Goal: Check status: Check status

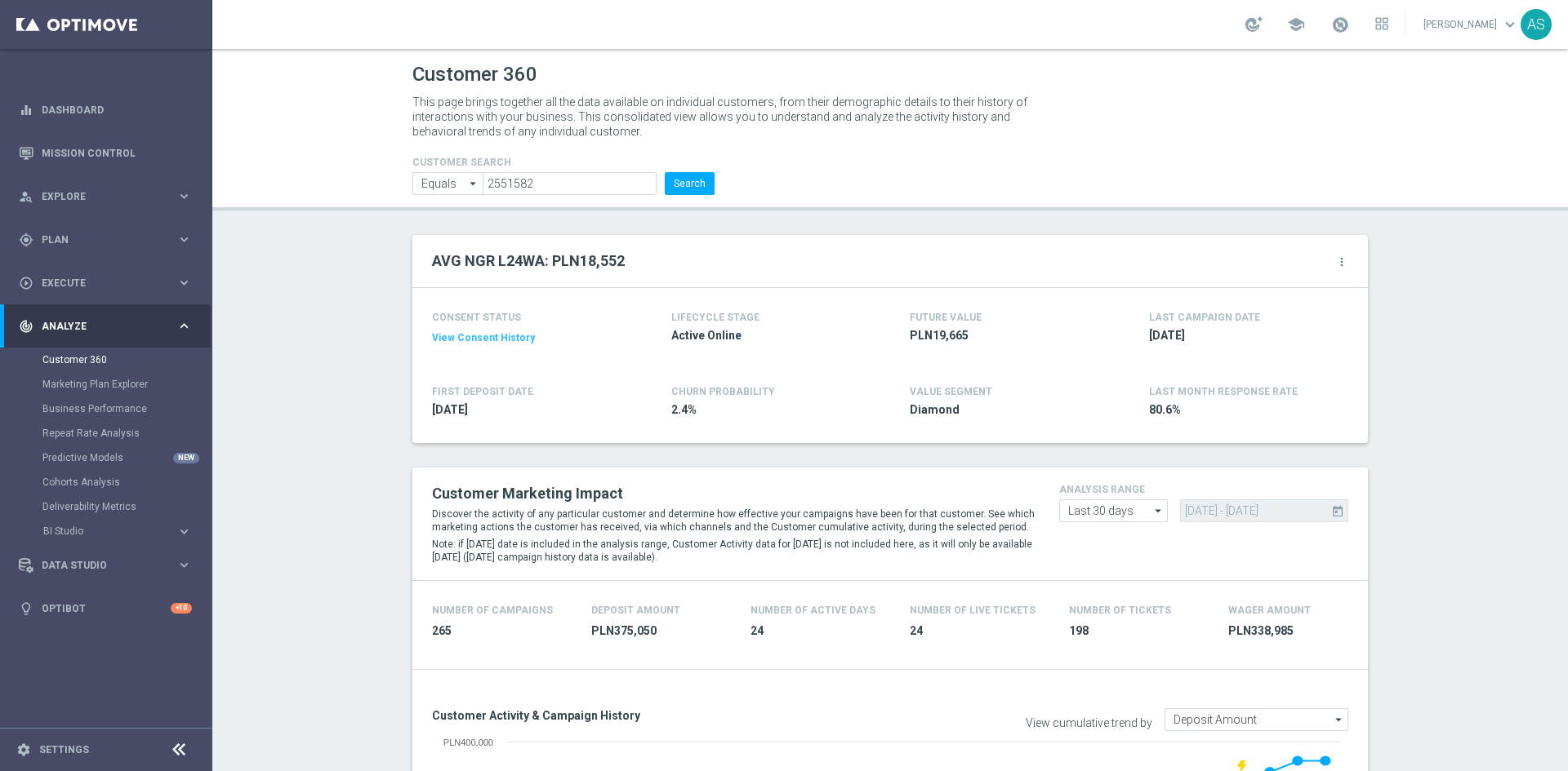
scroll to position [2066, 0]
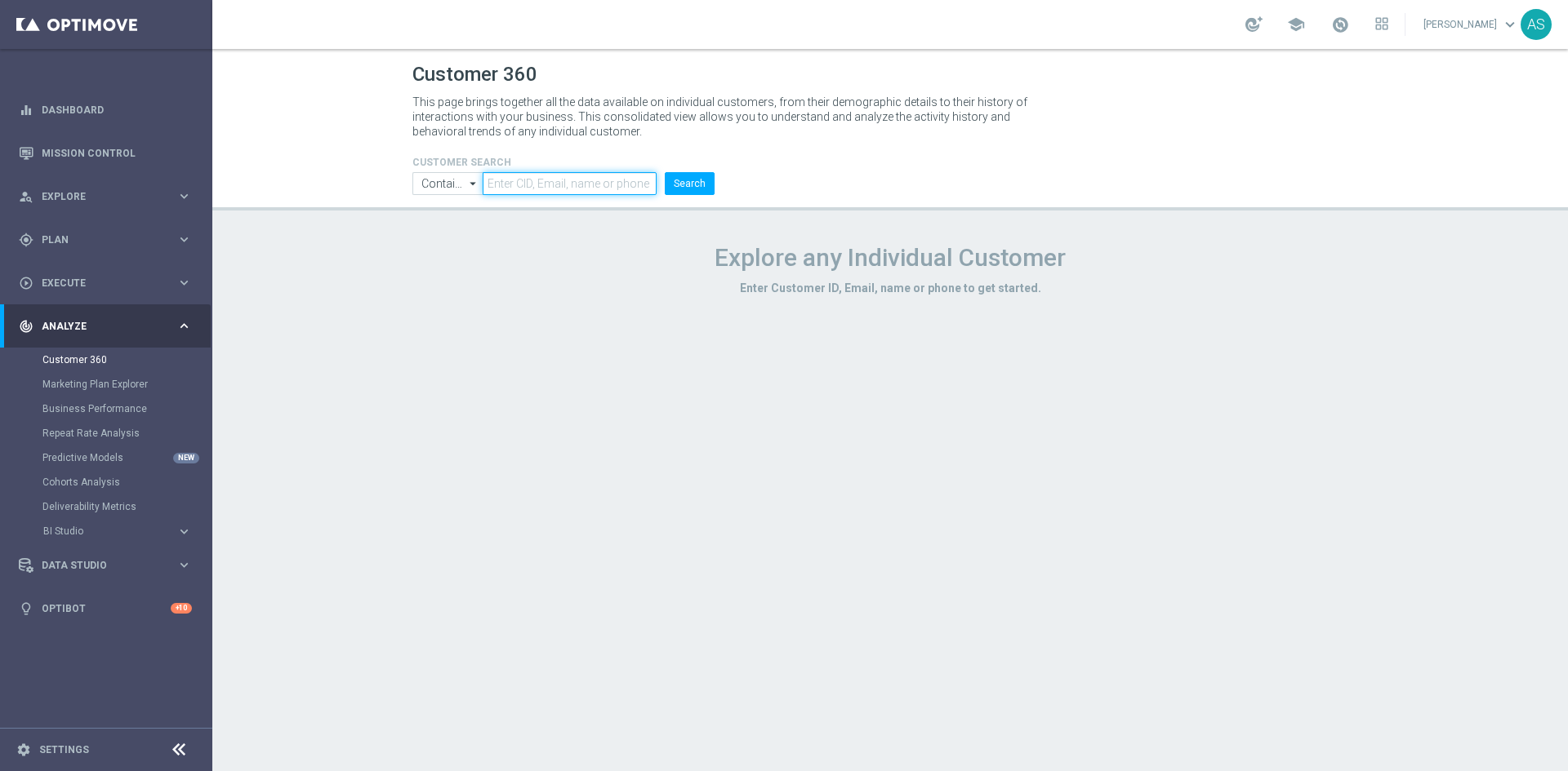
click at [508, 191] on input "text" at bounding box center [569, 184] width 174 height 23
paste input "2551582"
type input "2551582"
click at [427, 184] on input "Contains" at bounding box center [447, 184] width 70 height 23
drag, startPoint x: 424, startPoint y: 221, endPoint x: 437, endPoint y: 224, distance: 13.3
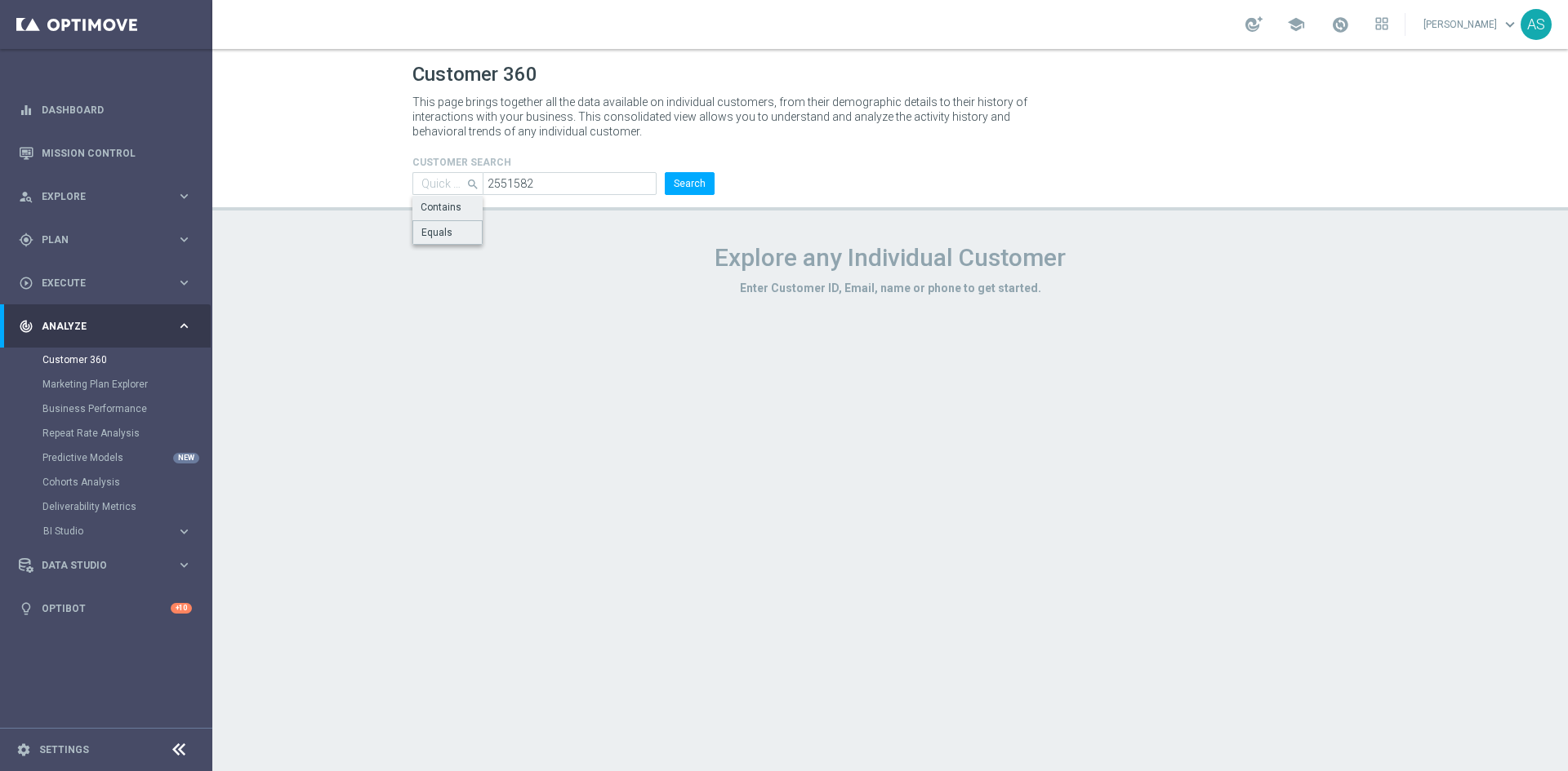
click at [425, 221] on div "Equals" at bounding box center [447, 233] width 70 height 25
type input "Equals"
click at [685, 174] on button "Search" at bounding box center [689, 184] width 50 height 23
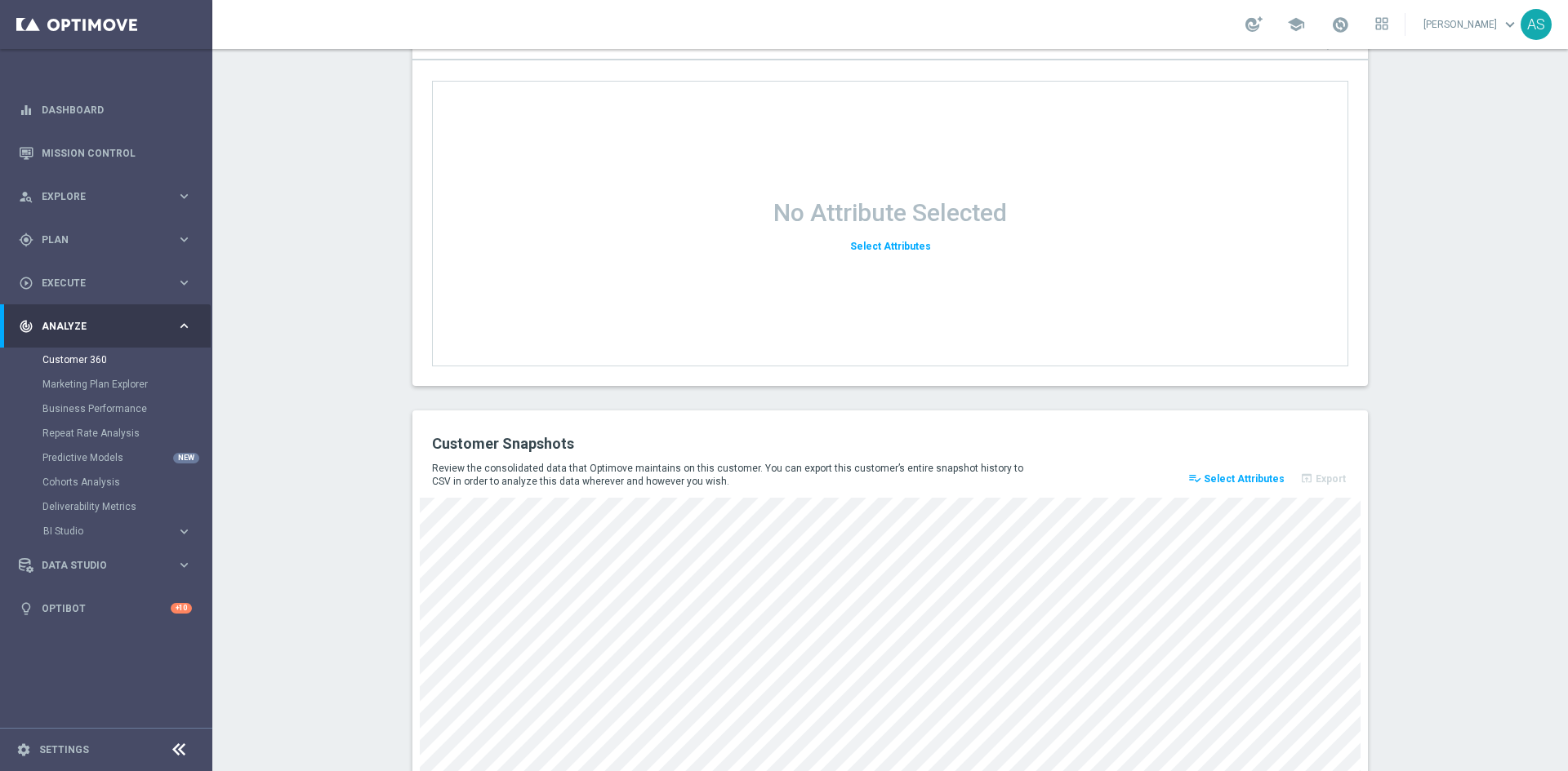
scroll to position [2066, 0]
